Goal: Navigation & Orientation: Find specific page/section

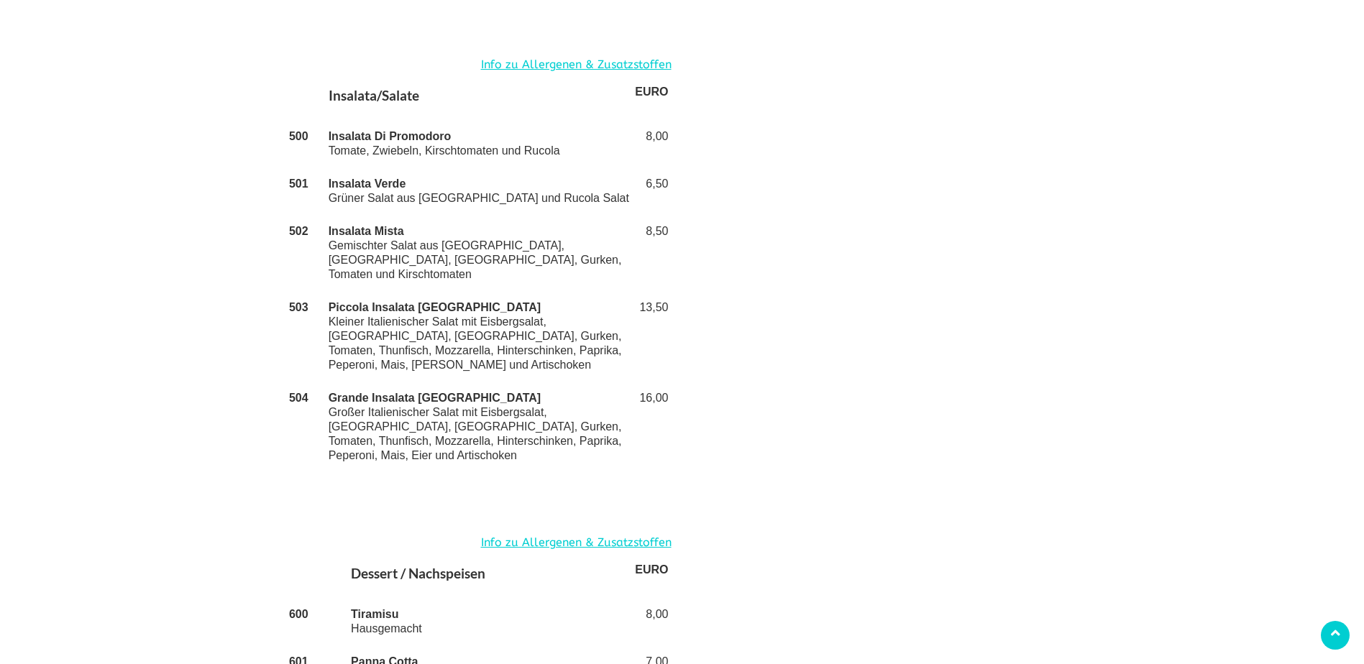
scroll to position [3260, 0]
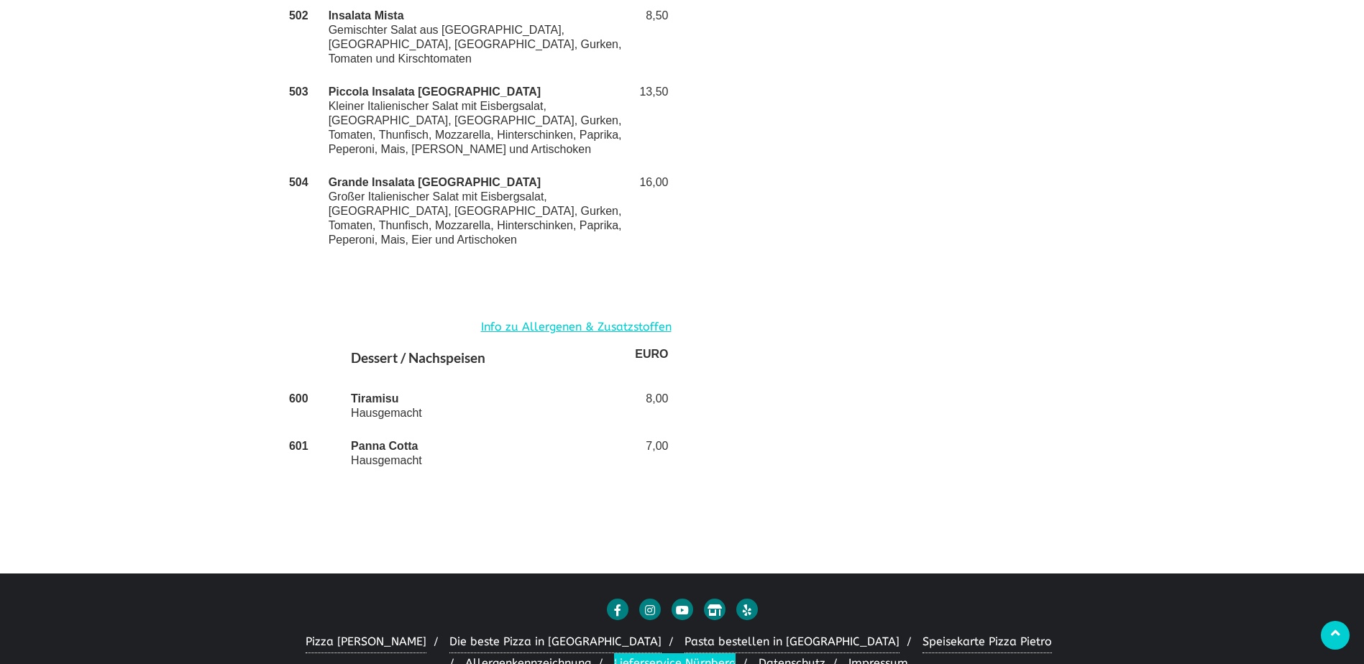
click at [614, 654] on link "Lieferservice Nürnberg" at bounding box center [675, 665] width 122 height 22
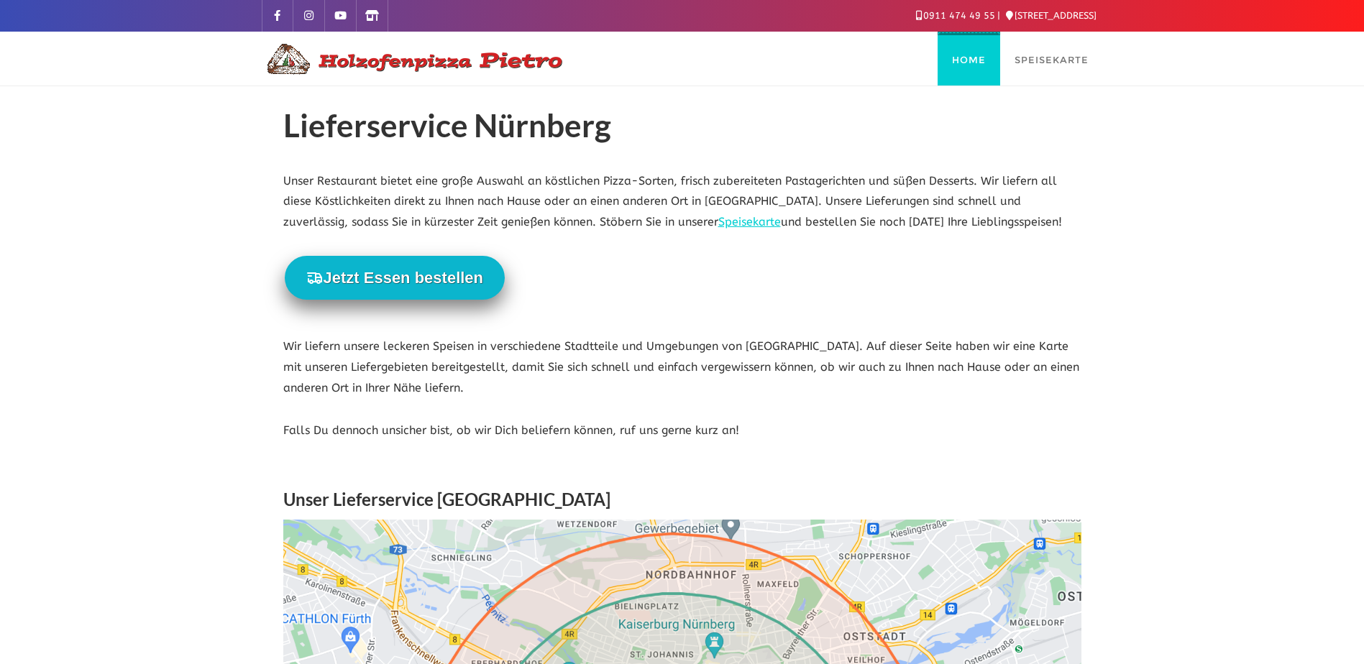
click at [979, 61] on span "Home" at bounding box center [969, 60] width 34 height 12
